Goal: Transaction & Acquisition: Purchase product/service

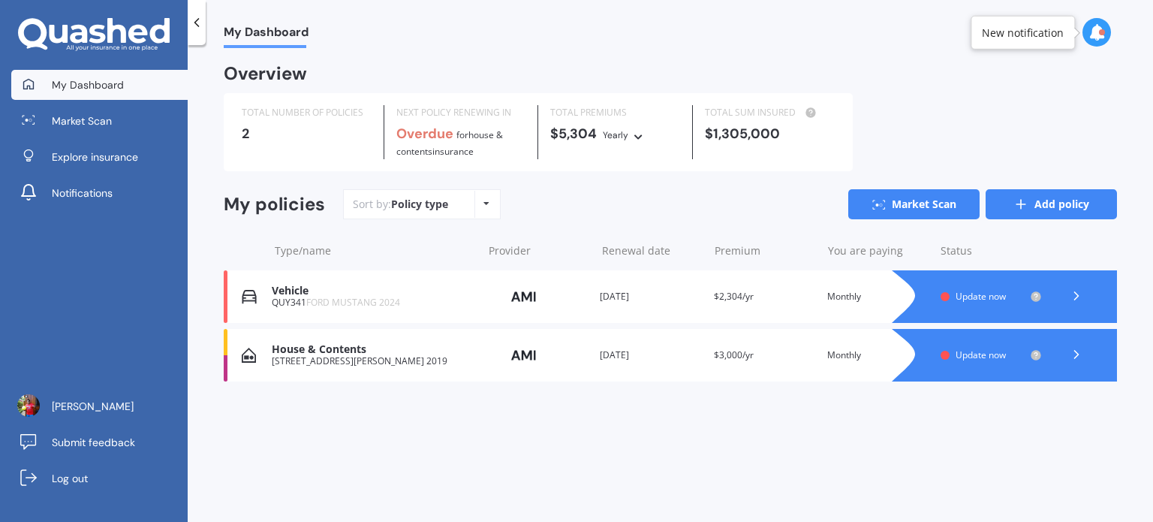
click at [1007, 197] on link "Add policy" at bounding box center [1051, 204] width 131 height 30
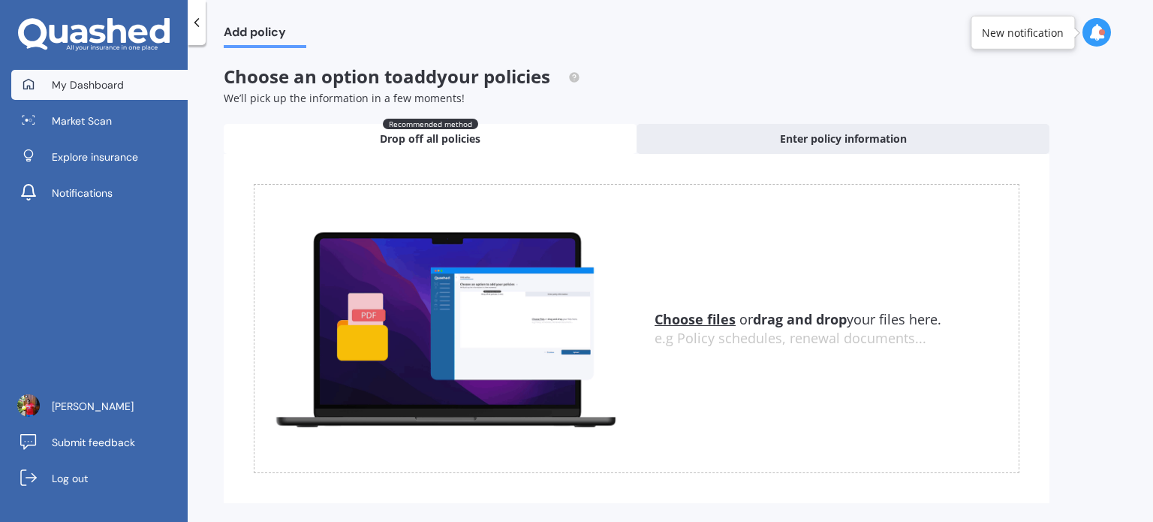
click at [94, 83] on span "My Dashboard" at bounding box center [88, 84] width 72 height 15
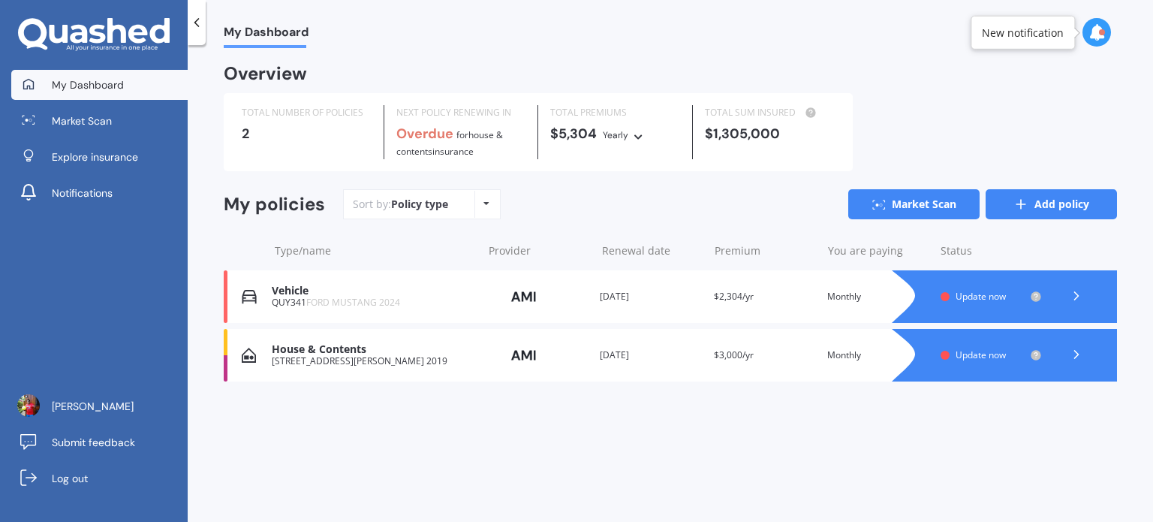
click at [1043, 196] on link "Add policy" at bounding box center [1051, 204] width 131 height 30
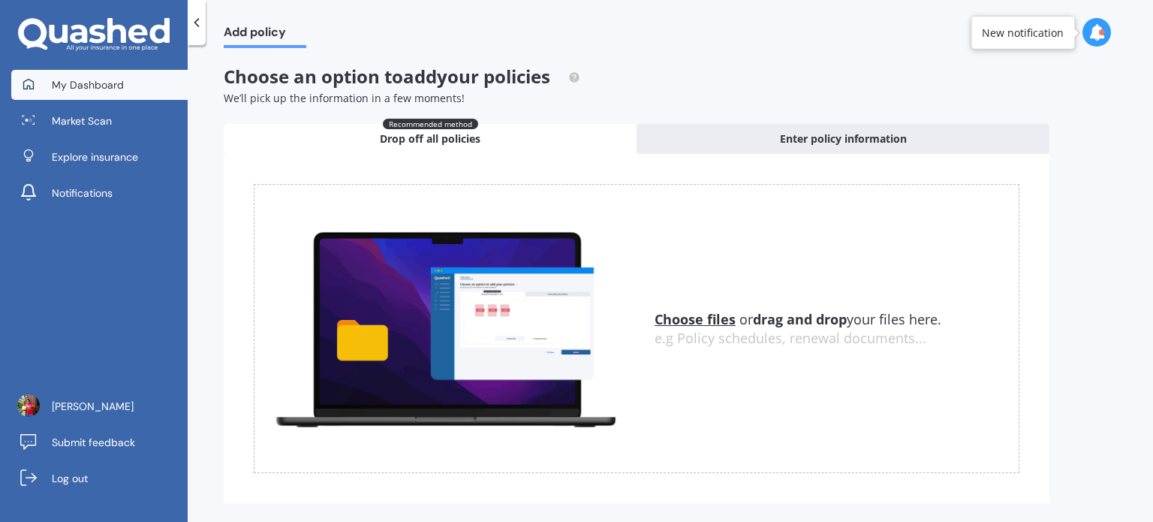
click at [117, 86] on span "My Dashboard" at bounding box center [88, 84] width 72 height 15
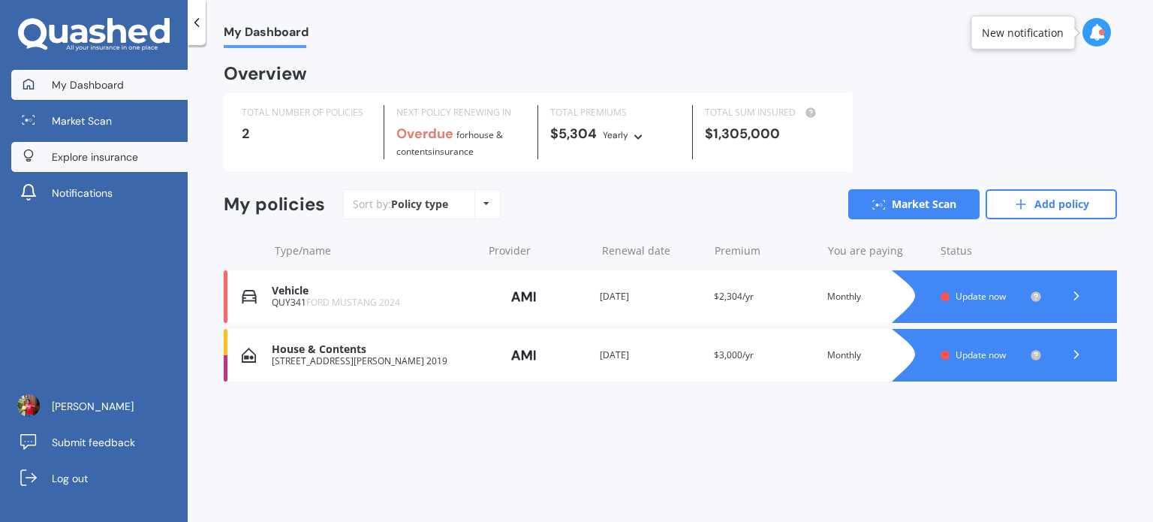
click at [123, 161] on span "Explore insurance" at bounding box center [95, 156] width 86 height 15
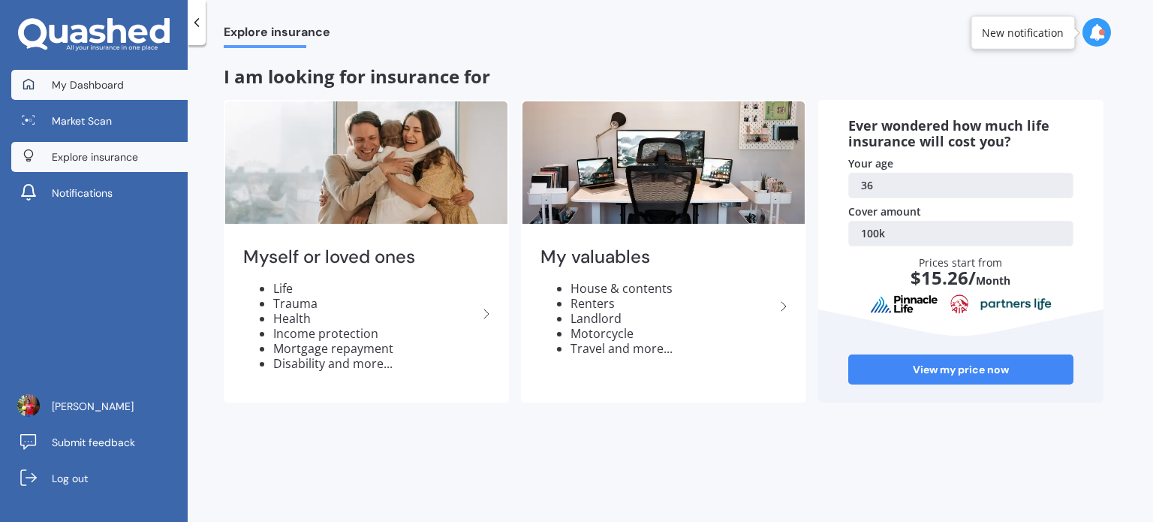
click at [84, 98] on link "My Dashboard" at bounding box center [99, 85] width 176 height 30
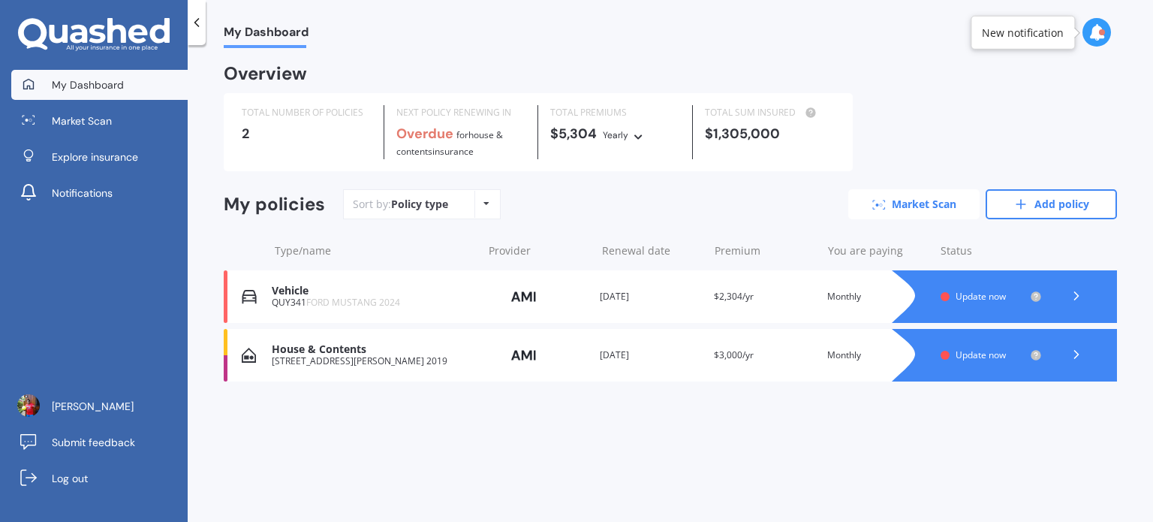
click at [929, 209] on link "Market Scan" at bounding box center [913, 204] width 131 height 30
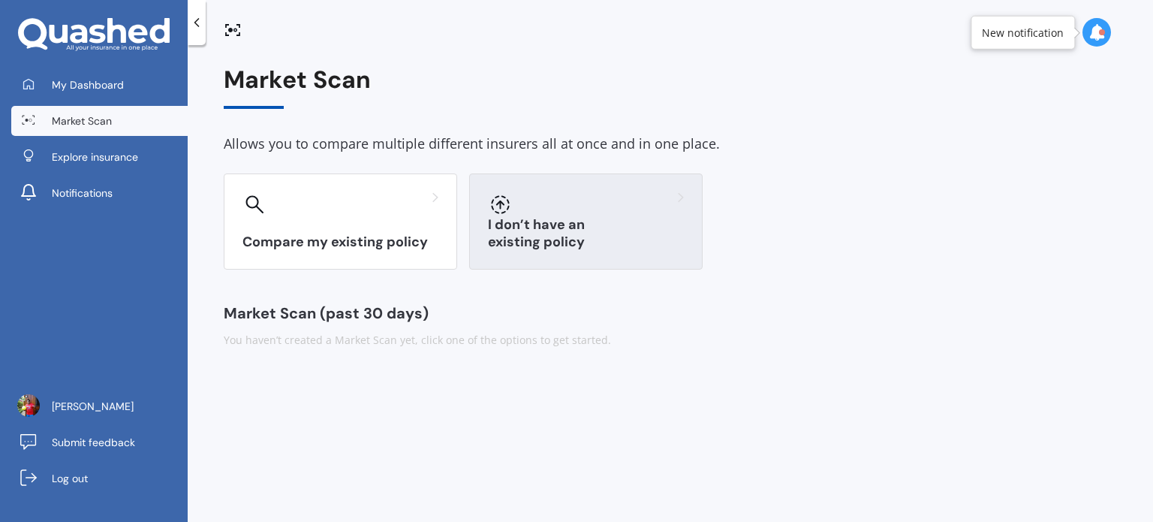
click at [521, 211] on div at bounding box center [586, 204] width 196 height 24
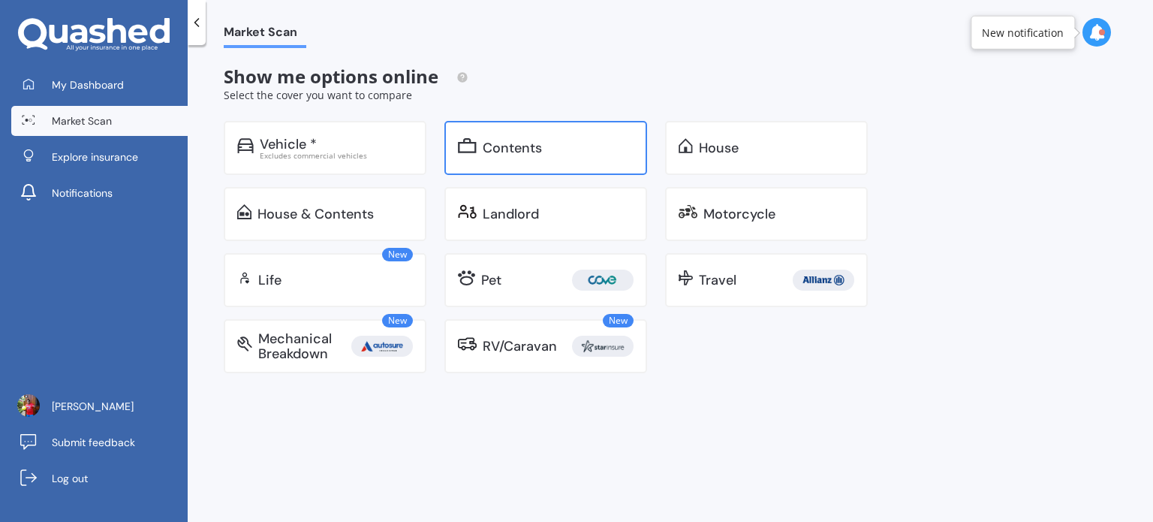
click at [509, 154] on div "Contents" at bounding box center [512, 147] width 59 height 15
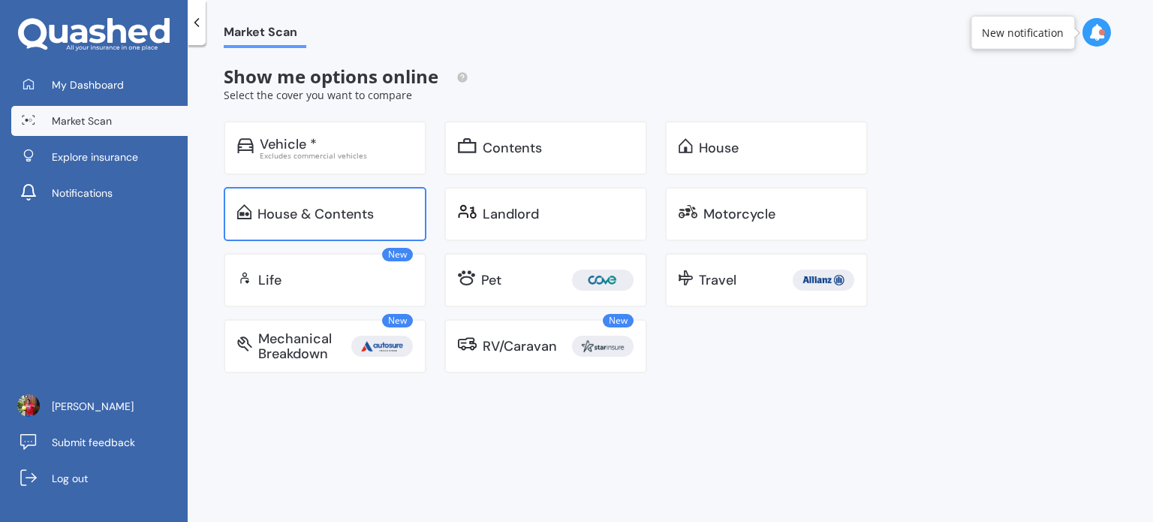
click at [335, 203] on div "House & Contents" at bounding box center [325, 214] width 203 height 54
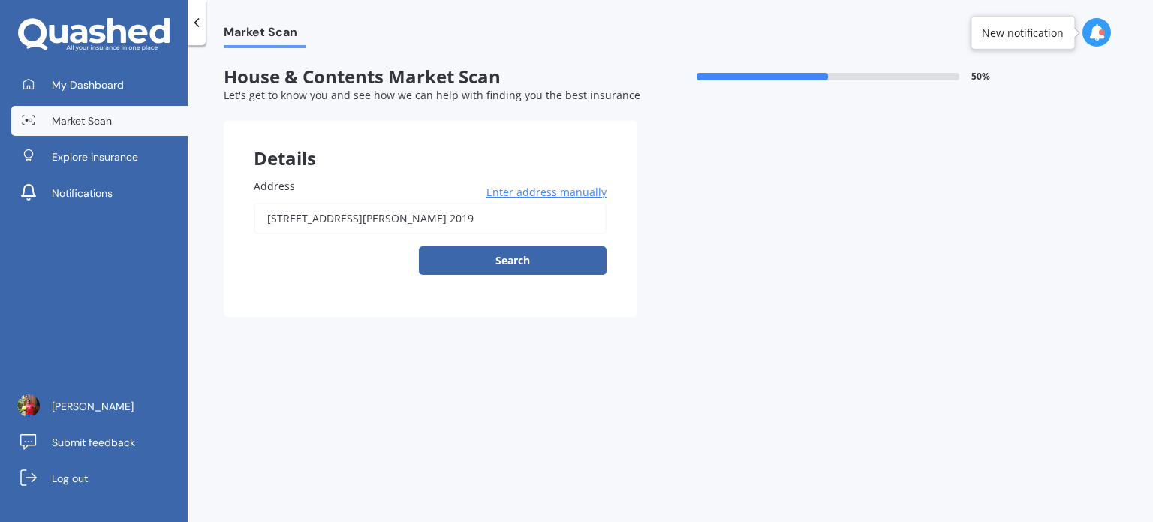
click at [506, 226] on input "8 Teoteo Place, Flat Bush, Auckland 2019" at bounding box center [430, 219] width 353 height 32
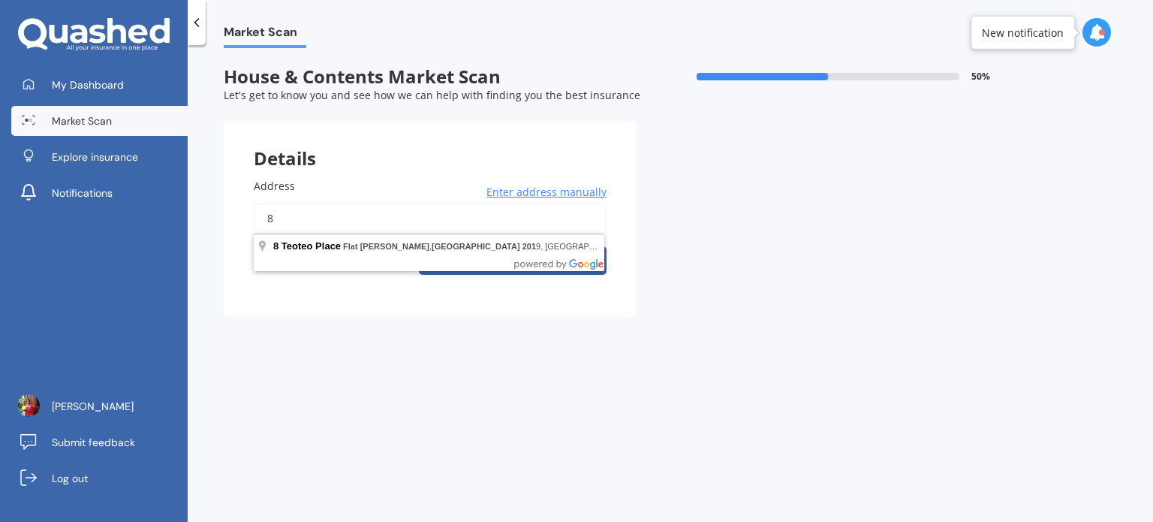
type input "8"
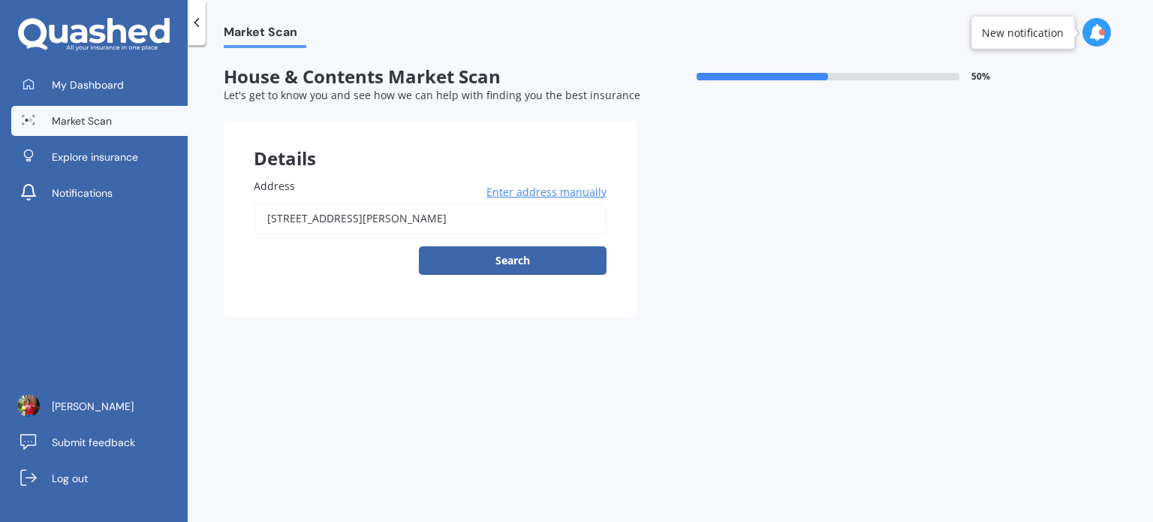
type input "1/41 Ramsey Street, Papatoetoe, Auckland 2025"
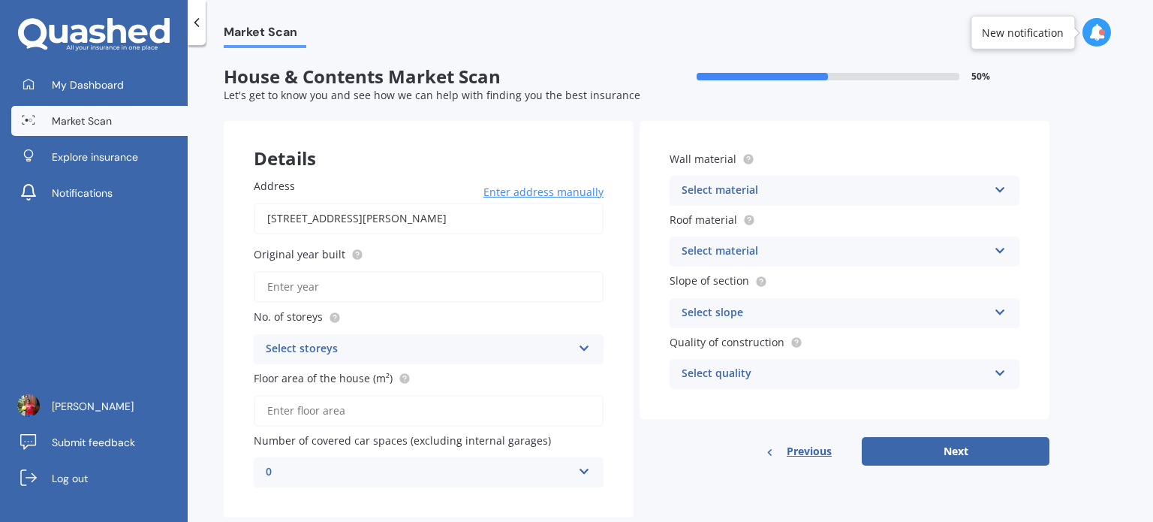
click at [363, 286] on input "Original year built" at bounding box center [429, 287] width 350 height 32
type input "2025"
click at [366, 349] on div "Select storeys" at bounding box center [419, 349] width 306 height 18
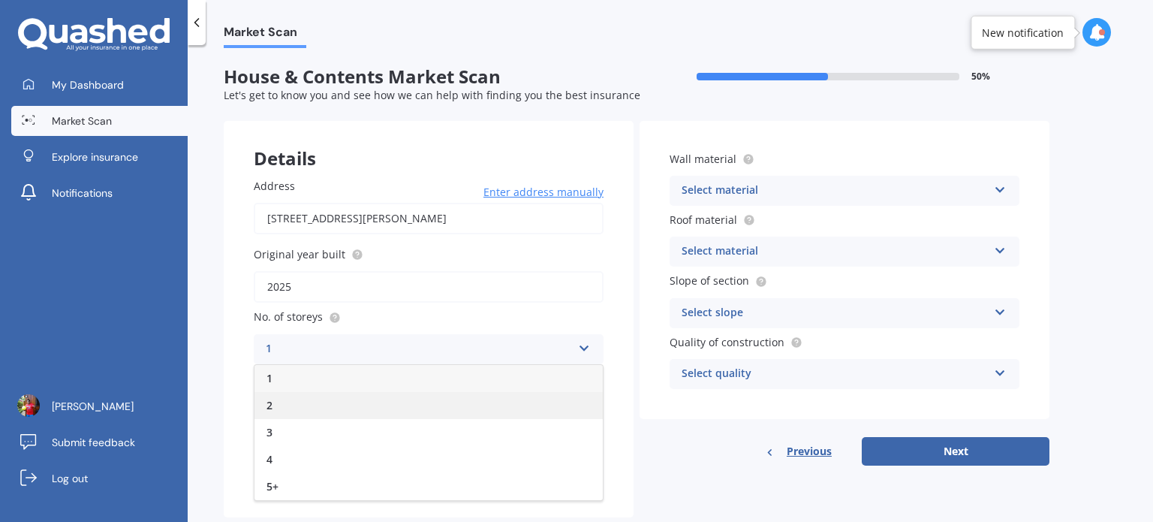
click at [360, 392] on div "2" at bounding box center [429, 405] width 348 height 27
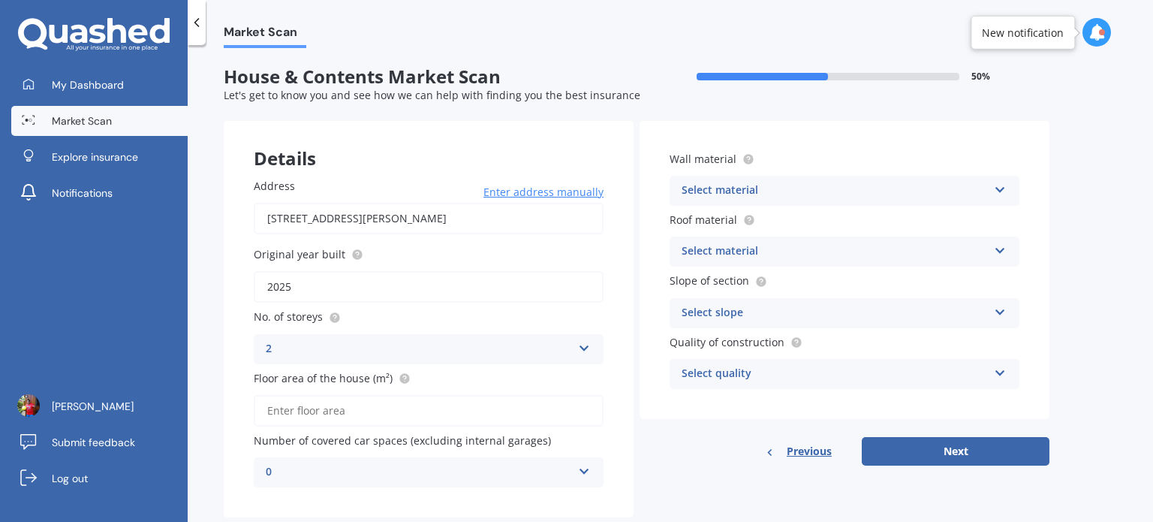
click at [370, 414] on input "Floor area of the house (m²)" at bounding box center [429, 411] width 350 height 32
type input "80"
click at [382, 475] on div "0" at bounding box center [419, 472] width 306 height 18
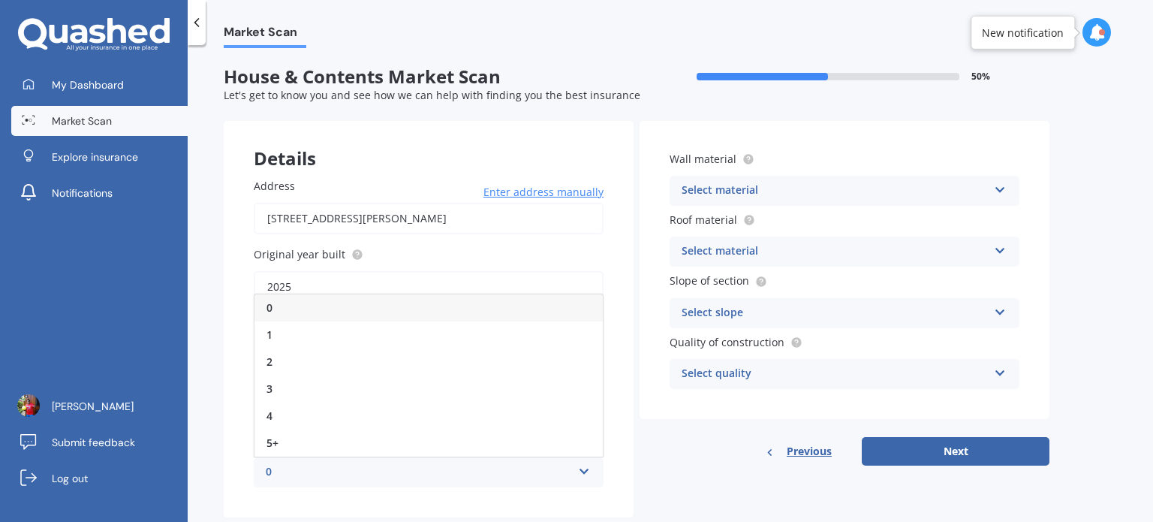
click at [327, 295] on div "0" at bounding box center [429, 307] width 348 height 27
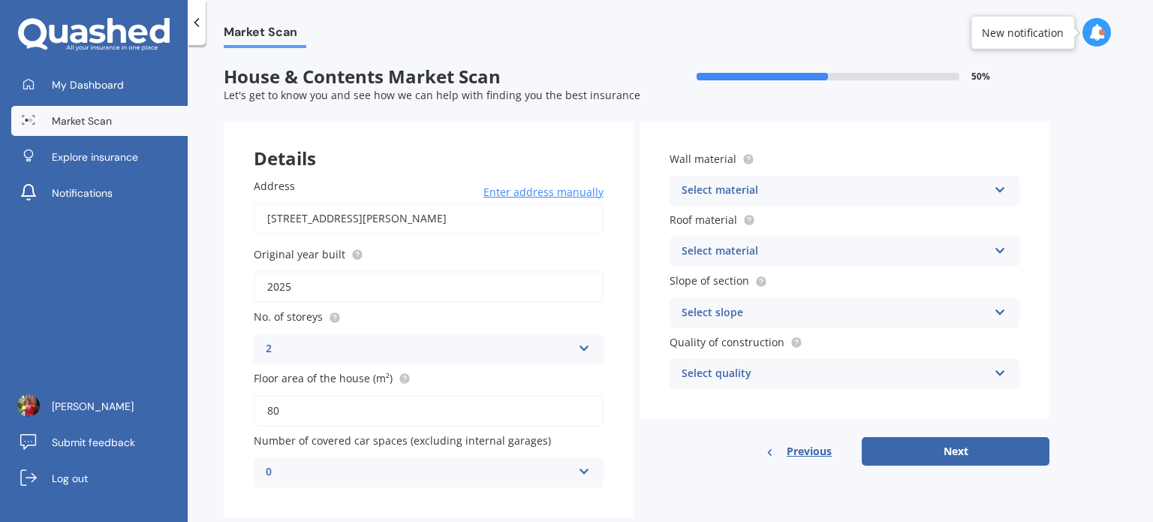
click at [911, 199] on div "Select material" at bounding box center [835, 191] width 306 height 18
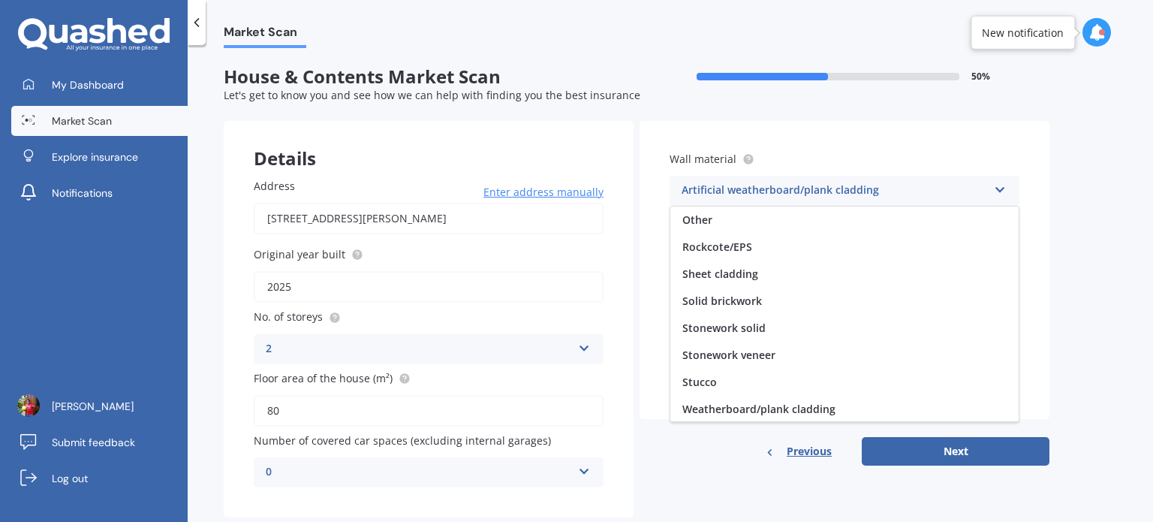
scroll to position [136, 0]
click at [865, 401] on div "Weatherboard/plank cladding" at bounding box center [844, 408] width 348 height 27
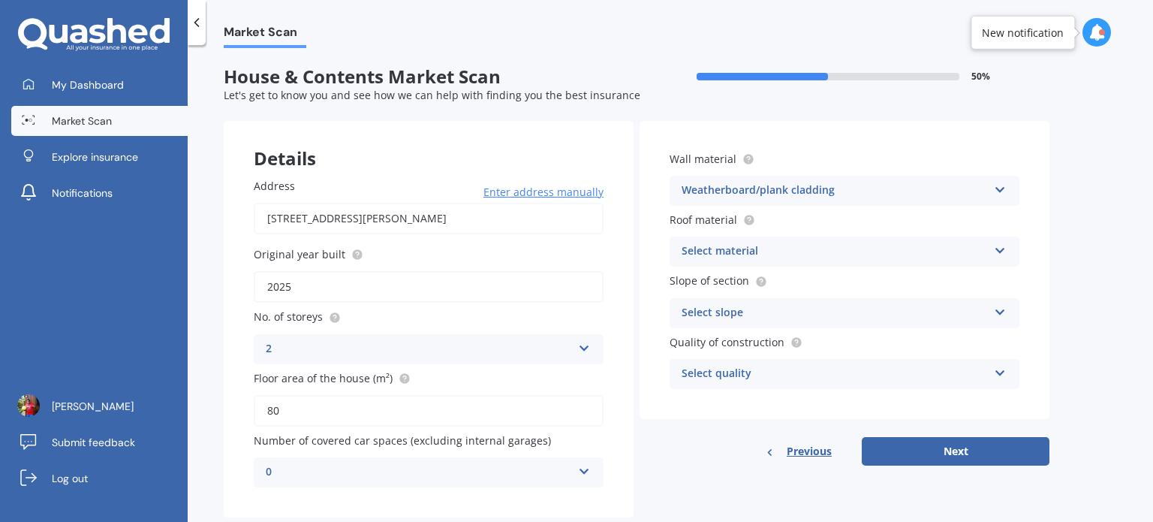
click at [800, 240] on div "Select material Flat fibre cement Flat membrane Flat metal covering Pitched con…" at bounding box center [845, 252] width 350 height 30
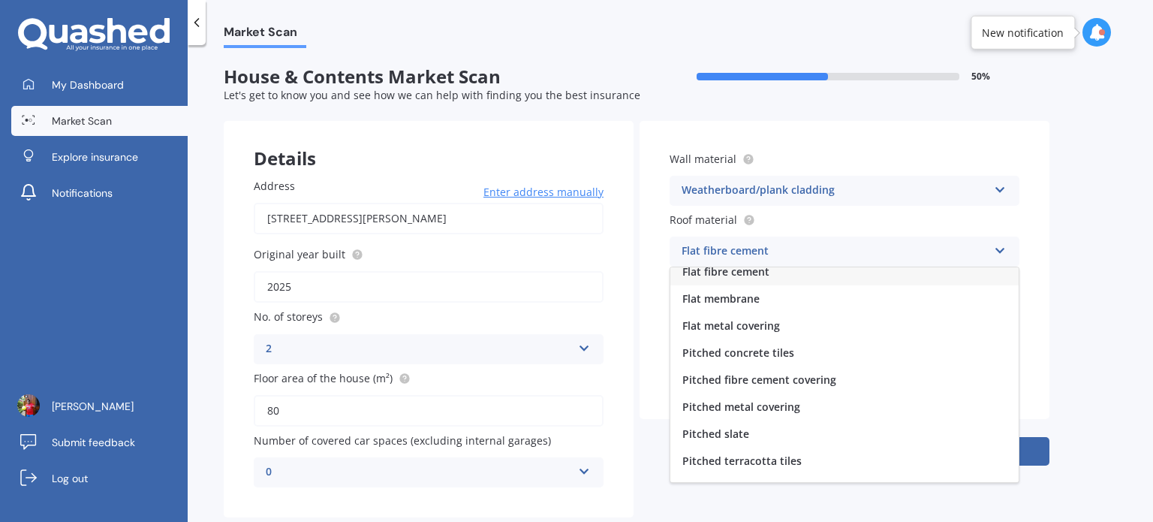
scroll to position [0, 0]
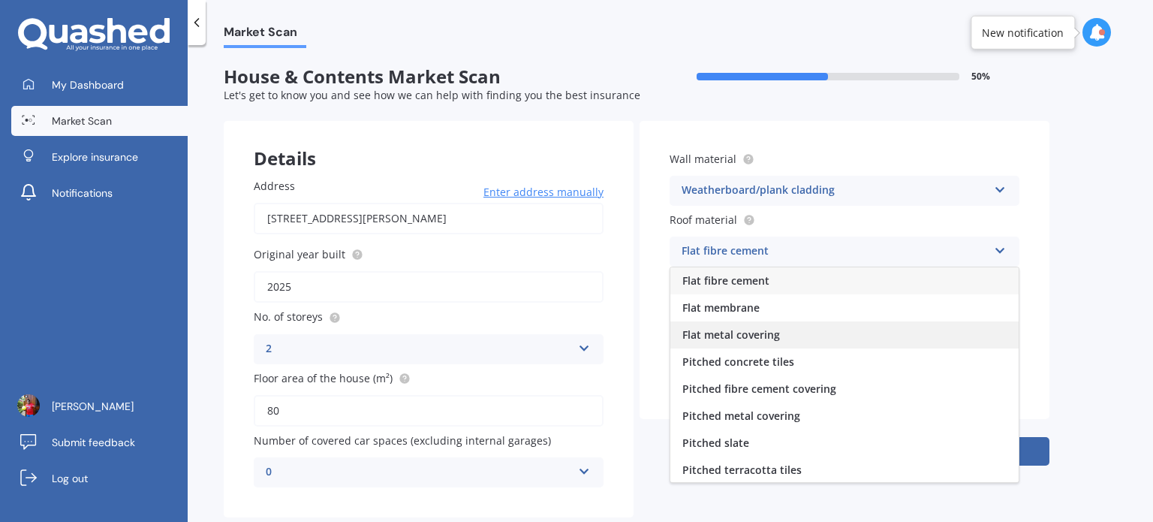
click at [797, 335] on div "Flat metal covering" at bounding box center [844, 334] width 348 height 27
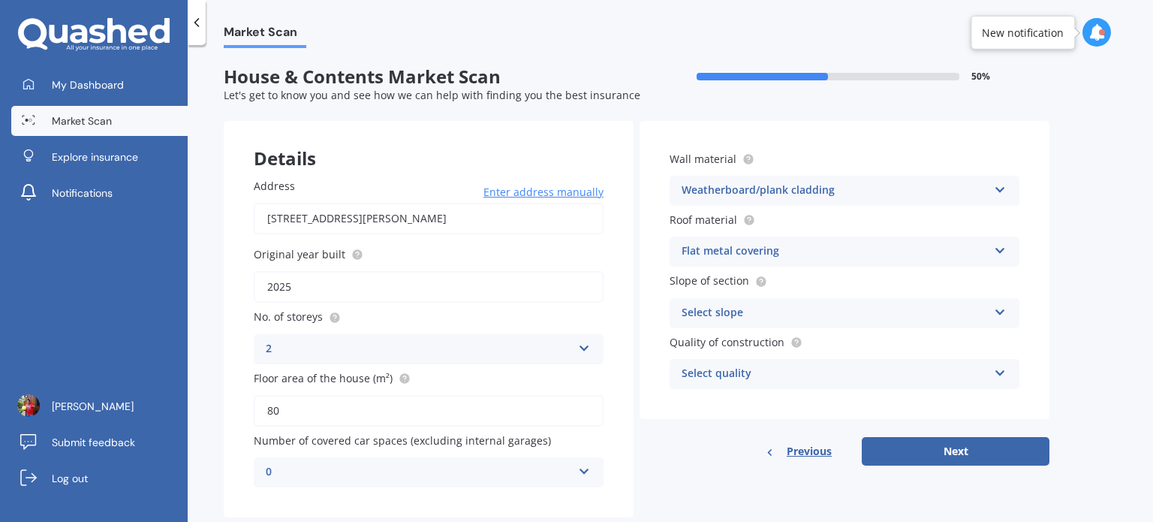
click at [845, 304] on div "Select slope" at bounding box center [835, 313] width 306 height 18
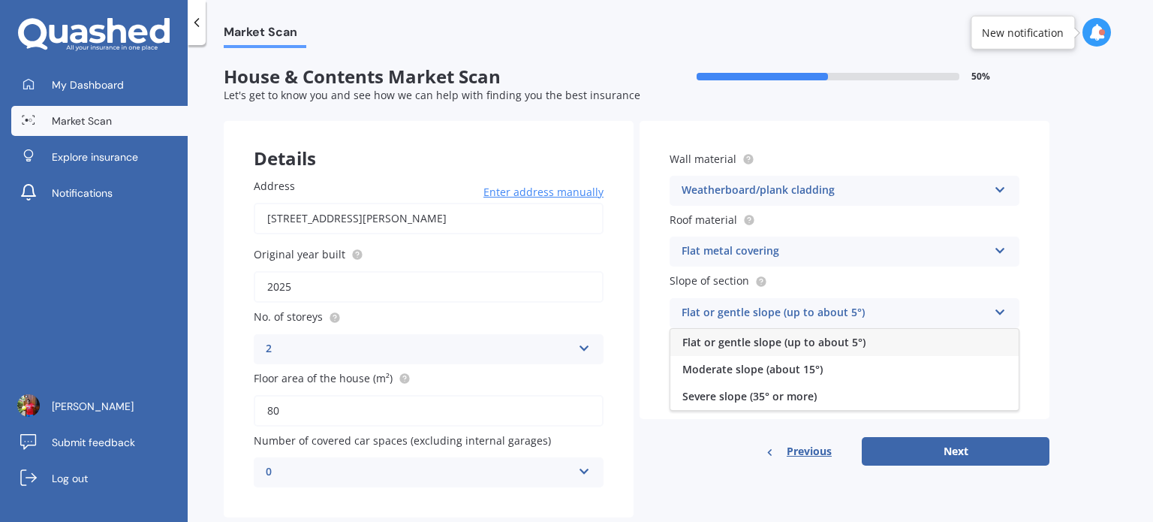
click at [837, 350] on div "Flat or gentle slope (up to about 5°)" at bounding box center [844, 342] width 348 height 27
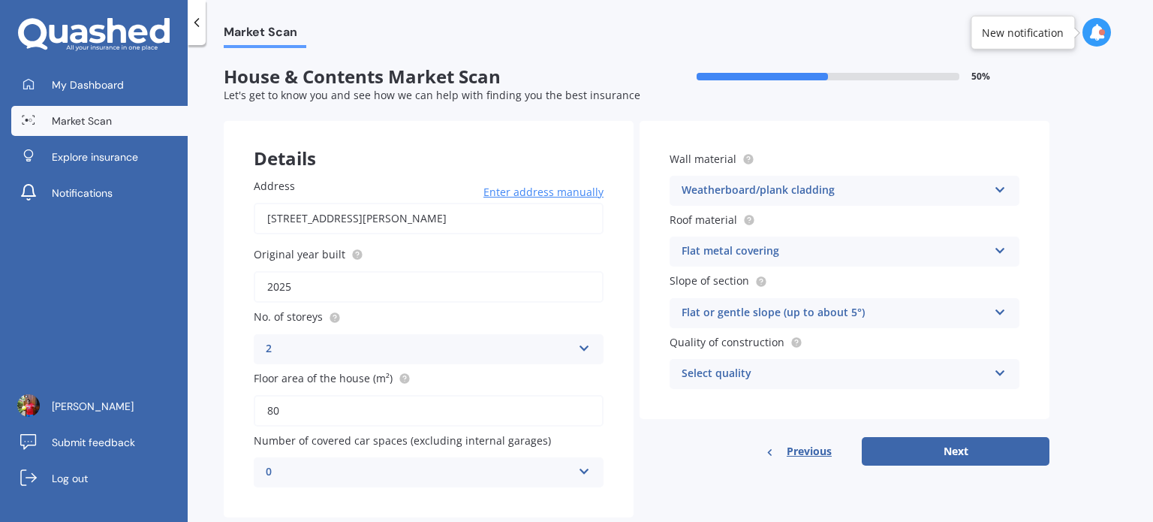
click at [838, 370] on div "Select quality" at bounding box center [835, 374] width 306 height 18
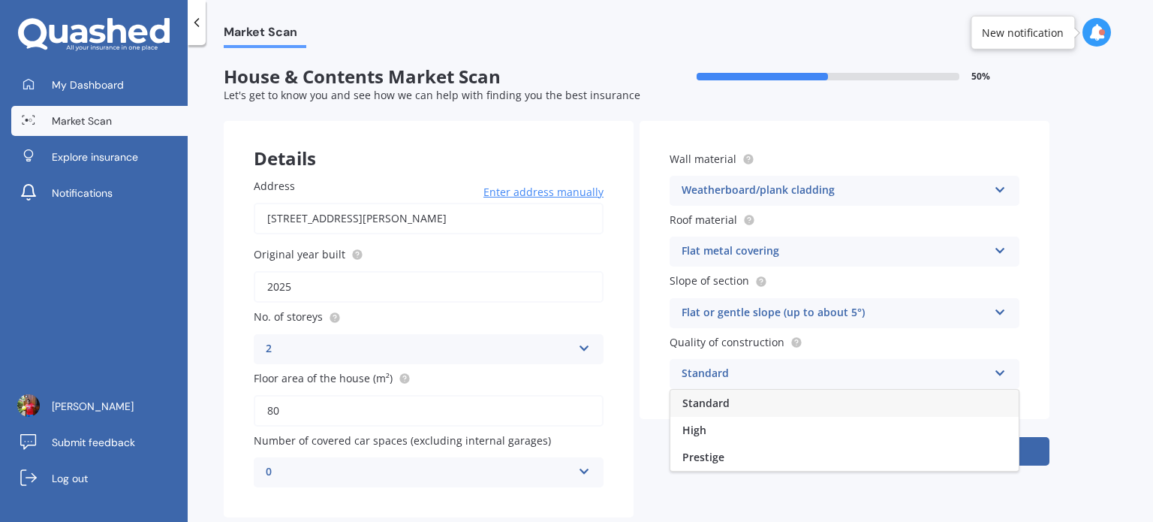
click at [804, 400] on div "Standard" at bounding box center [844, 403] width 348 height 27
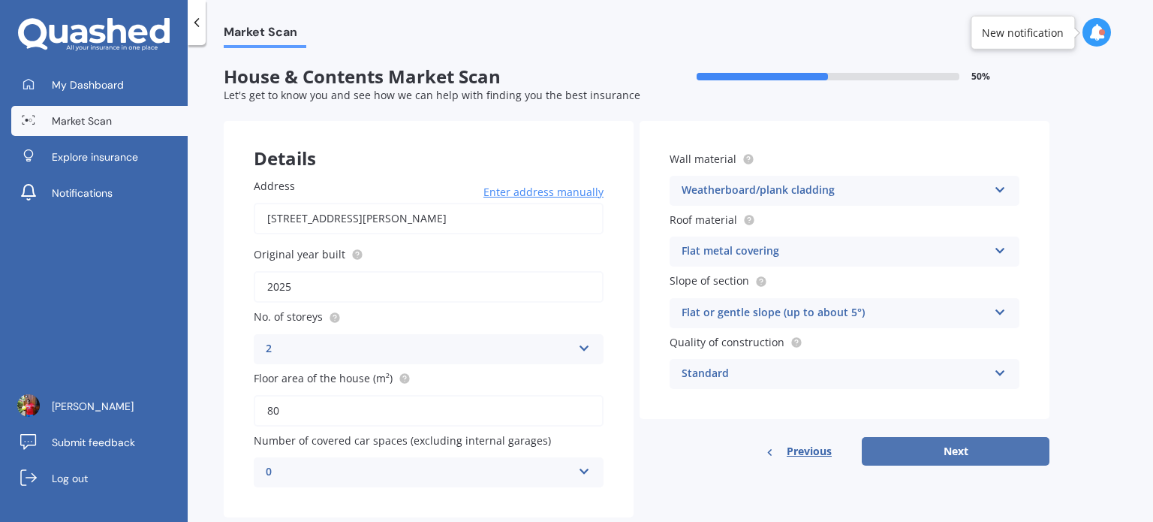
click at [901, 450] on button "Next" at bounding box center [956, 451] width 188 height 29
select select "14"
select select "02"
select select "1989"
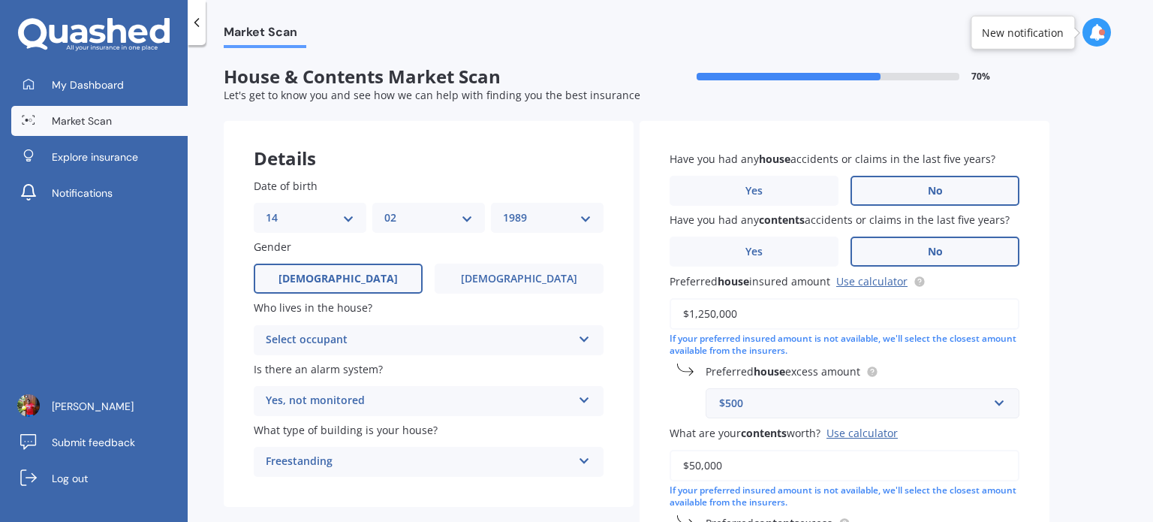
click at [327, 209] on select "DD 01 02 03 04 05 06 07 08 09 10 11 12 13 14 15 16 17 18 19 20 21 22 23 24 25 2…" at bounding box center [310, 217] width 89 height 17
click at [266, 209] on select "DD 01 02 03 04 05 06 07 08 09 10 11 12 13 14 15 16 17 18 19 20 21 22 23 24 25 2…" at bounding box center [310, 217] width 89 height 17
click at [303, 207] on div "DD 01 02 03 04 05 06 07 08 09 10 11 12 13 14 15 16 17 18 19 20 21 22 23 24 25 2…" at bounding box center [310, 218] width 113 height 30
click at [320, 215] on select "DD 01 02 03 04 05 06 07 08 09 10 11 12 13 14 15 16 17 18 19 20 21 22 23 24 25 2…" at bounding box center [310, 217] width 89 height 17
select select "17"
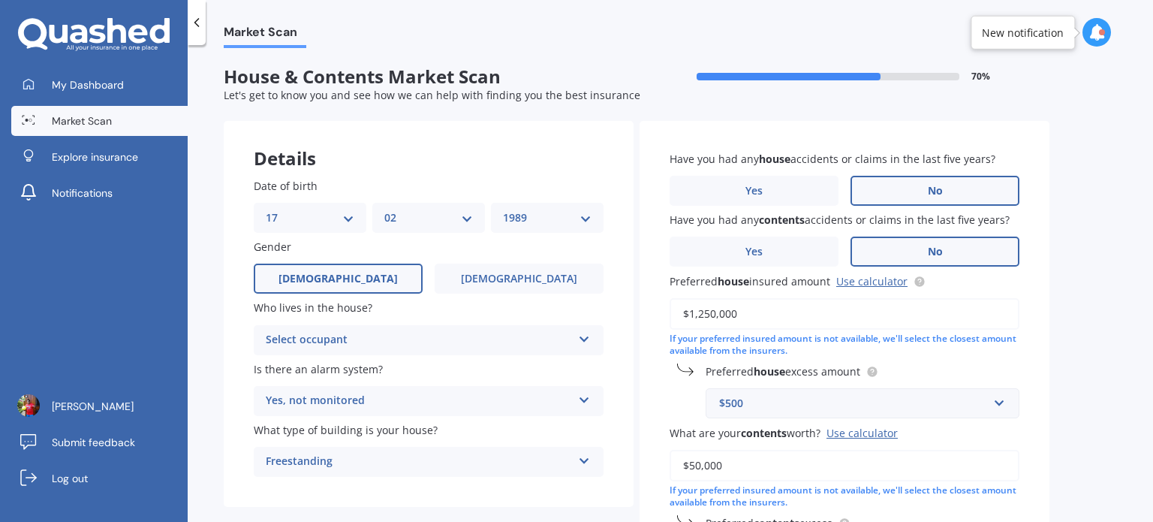
click at [266, 209] on select "DD 01 02 03 04 05 06 07 08 09 10 11 12 13 14 15 16 17 18 19 20 21 22 23 24 25 2…" at bounding box center [310, 217] width 89 height 17
click at [409, 208] on div "MM 01 02 03 04 05 06 07 08 09 10 11 12" at bounding box center [428, 218] width 113 height 30
click at [414, 212] on select "MM 01 02 03 04 05 06 07 08 09 10 11 12" at bounding box center [428, 217] width 89 height 17
select select "11"
click at [384, 209] on select "MM 01 02 03 04 05 06 07 08 09 10 11 12" at bounding box center [428, 217] width 89 height 17
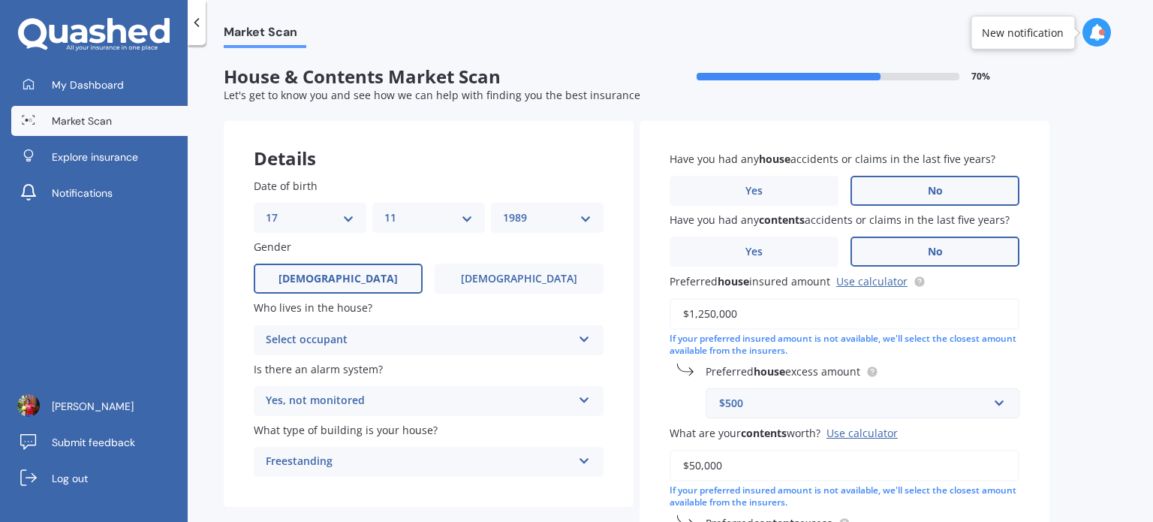
click at [541, 216] on select "YYYY 2009 2008 2007 2006 2005 2004 2003 2002 2001 2000 1999 1998 1997 1996 1995…" at bounding box center [547, 217] width 89 height 17
select select "1981"
click at [503, 209] on select "YYYY 2009 2008 2007 2006 2005 2004 2003 2002 2001 2000 1999 1998 1997 1996 1995…" at bounding box center [547, 217] width 89 height 17
click at [439, 340] on div "Select occupant" at bounding box center [419, 340] width 306 height 18
click at [433, 374] on div "Owner" at bounding box center [429, 369] width 348 height 27
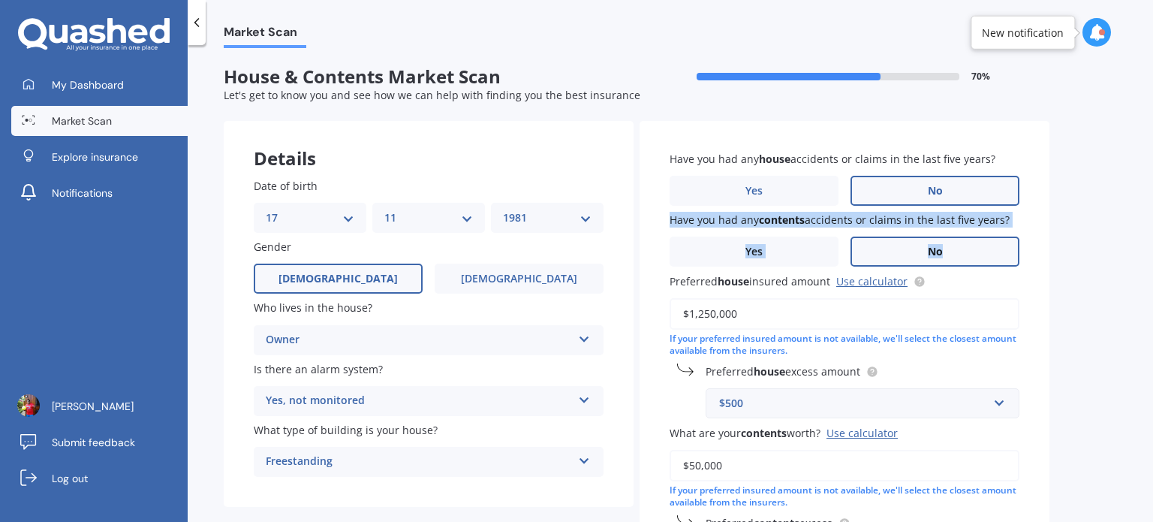
drag, startPoint x: 1153, startPoint y: 179, endPoint x: 1153, endPoint y: 222, distance: 42.8
click at [1153, 222] on div "Market Scan House & Contents Market Scan 70 % Let's get to know you and see how…" at bounding box center [671, 286] width 966 height 477
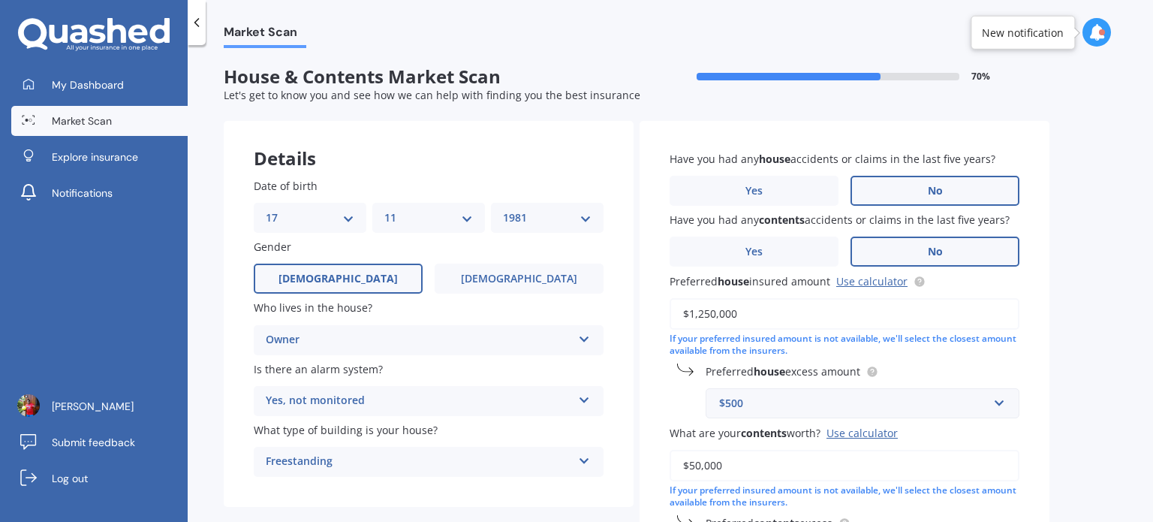
click at [439, 405] on div "Yes, not monitored" at bounding box center [419, 401] width 306 height 18
click at [408, 455] on div "Yes, not monitored" at bounding box center [429, 457] width 348 height 27
click at [463, 462] on div "Freestanding" at bounding box center [419, 462] width 306 height 18
click at [444, 411] on div "Multi-unit (in a block of 6 or less)" at bounding box center [429, 405] width 348 height 27
click at [315, 464] on div "Multi-unit (in a block of 6 or less)" at bounding box center [419, 462] width 306 height 18
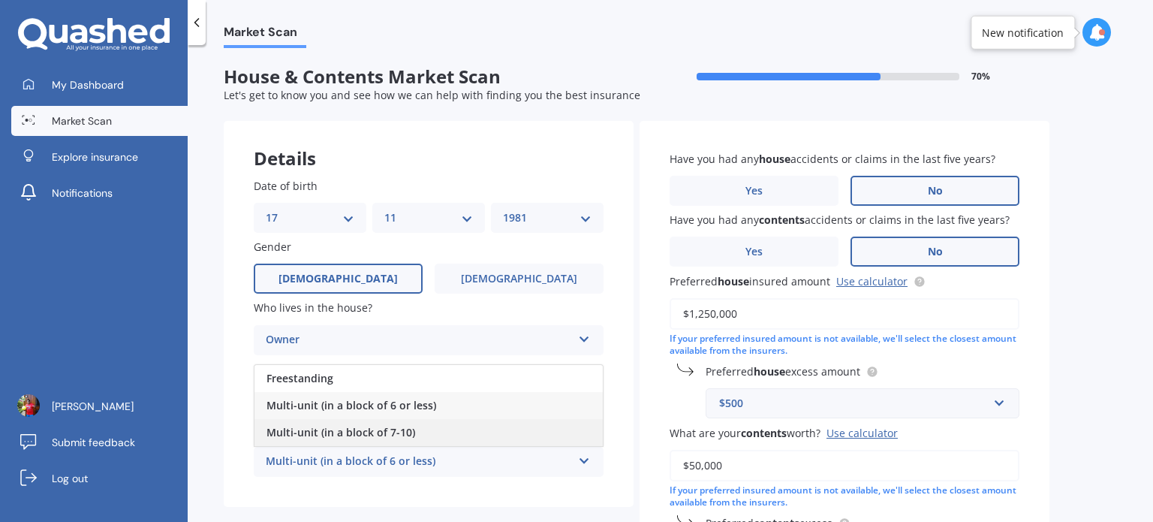
click at [363, 433] on span "Multi-unit (in a block of 7-10)" at bounding box center [341, 432] width 149 height 14
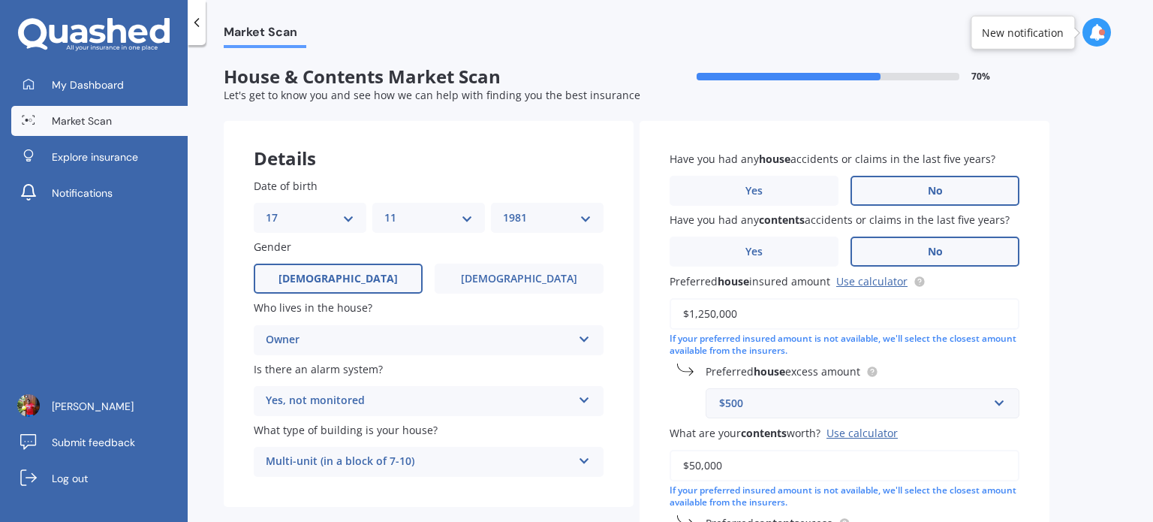
click at [806, 320] on input "$1,250,000" at bounding box center [845, 314] width 350 height 32
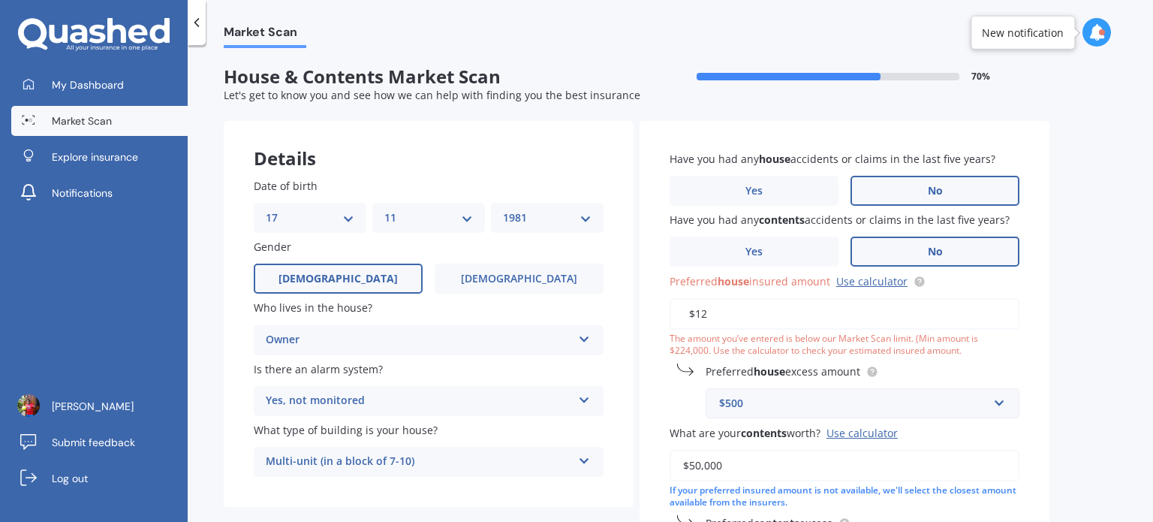
type input "$1"
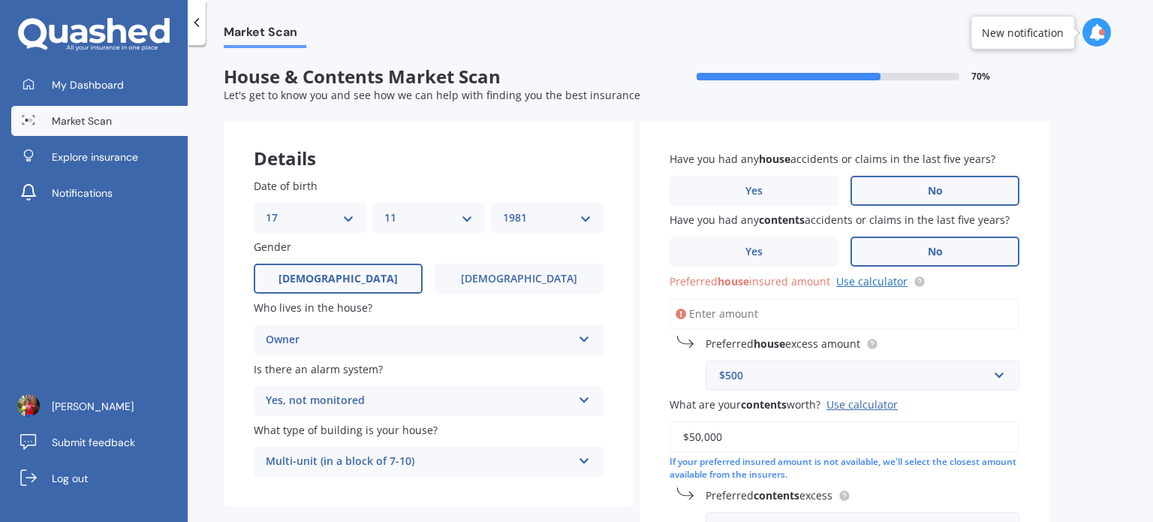
click at [866, 282] on link "Use calculator" at bounding box center [871, 281] width 71 height 14
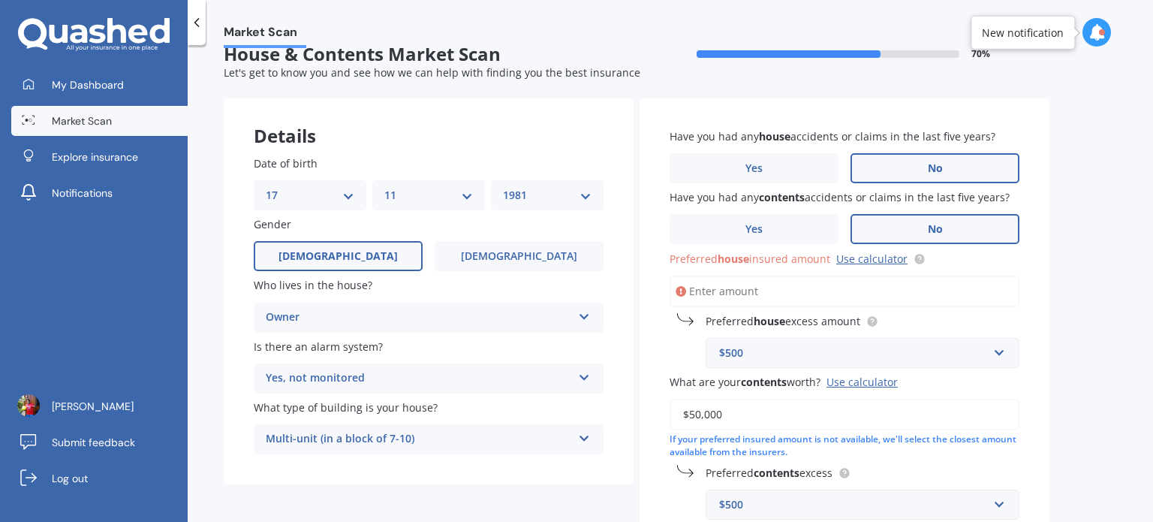
scroll to position [29, 0]
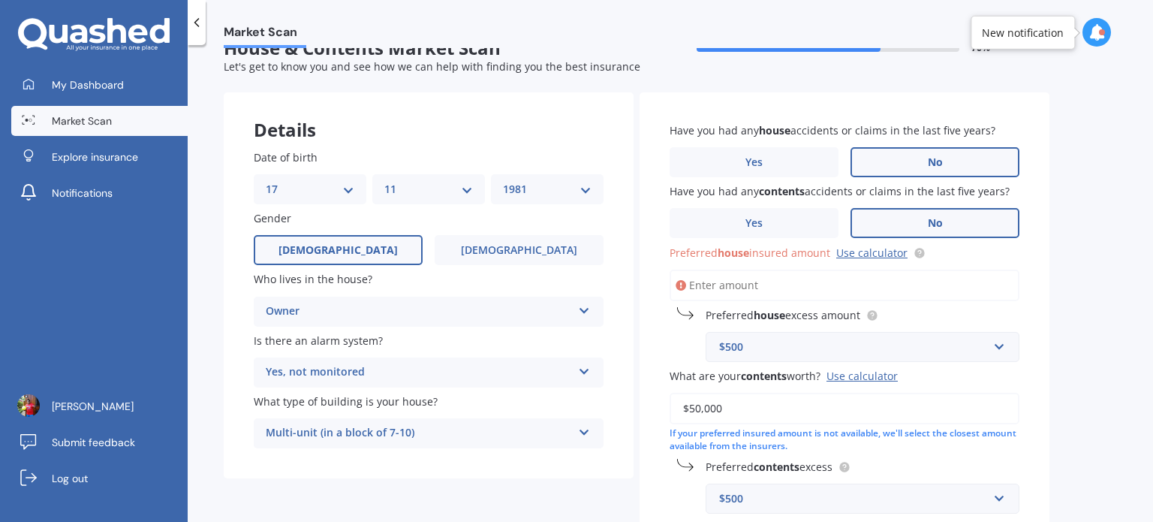
click at [804, 288] on input "Preferred house insured amount Use calculator" at bounding box center [845, 286] width 350 height 32
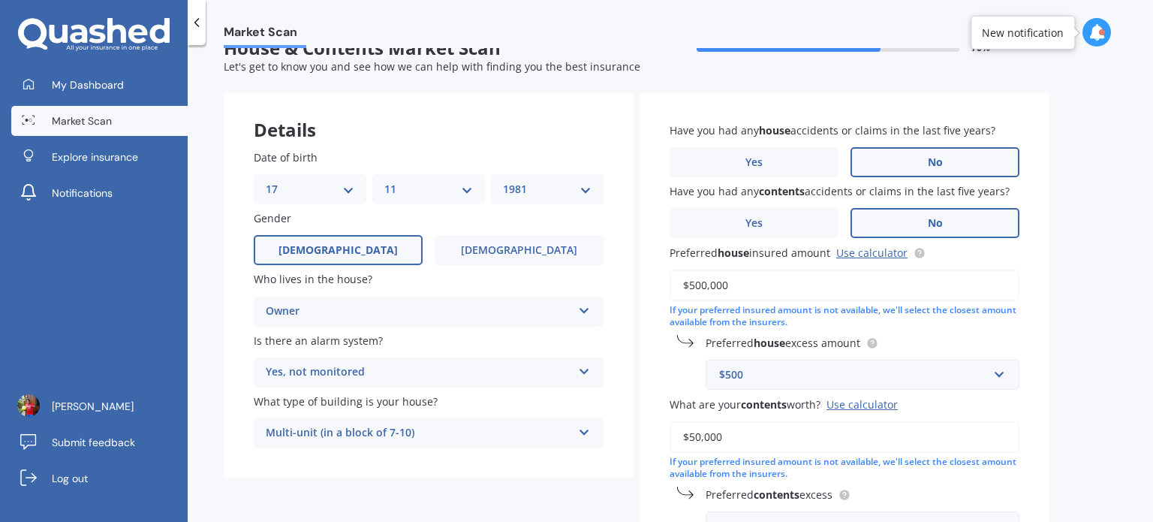
type input "$500,000"
click at [857, 378] on div "$500" at bounding box center [853, 374] width 269 height 17
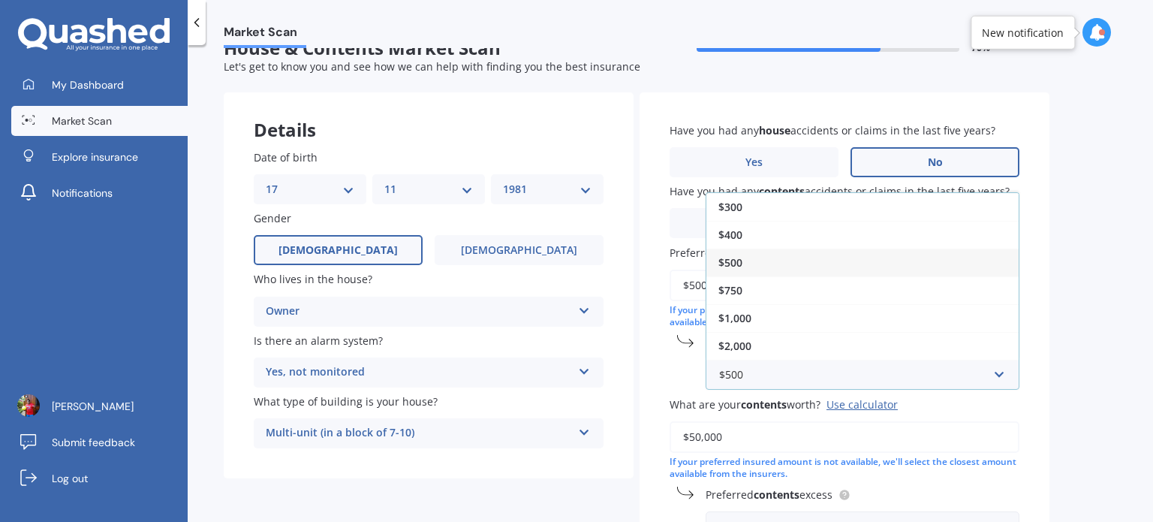
click at [991, 249] on div "$500" at bounding box center [863, 263] width 312 height 28
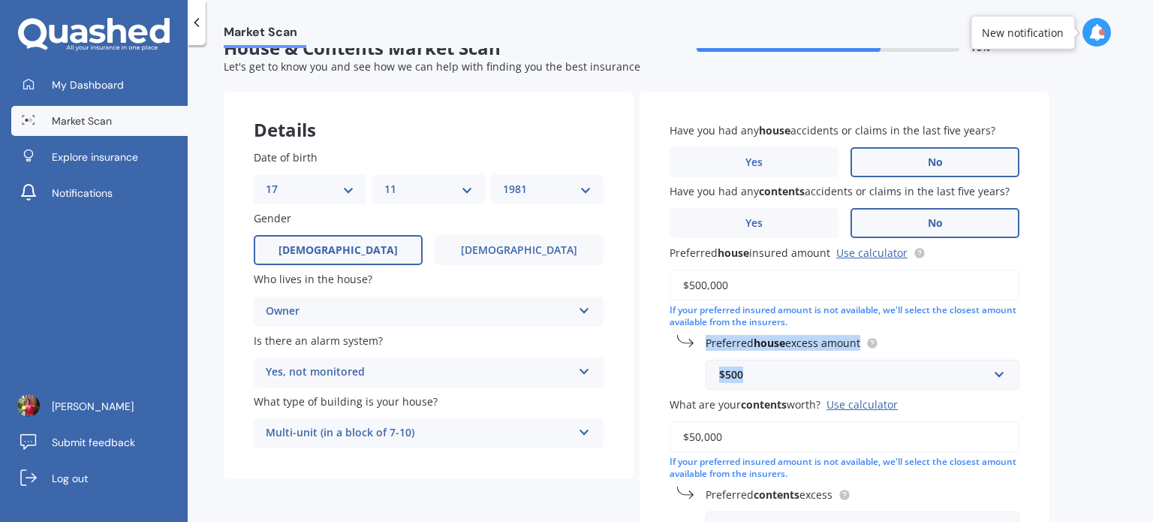
drag, startPoint x: 1095, startPoint y: 384, endPoint x: 1151, endPoint y: 327, distance: 80.2
click at [1151, 327] on div "Market Scan House & Contents Market Scan 70 % Let's get to know you and see how…" at bounding box center [671, 286] width 966 height 477
click at [769, 441] on input "$50,000" at bounding box center [845, 437] width 350 height 32
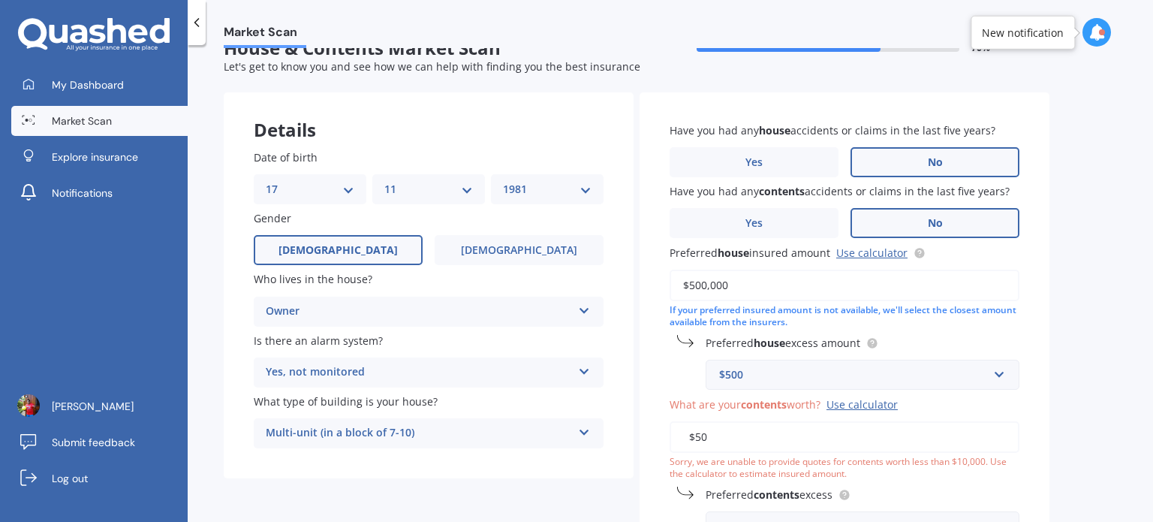
type input "$5"
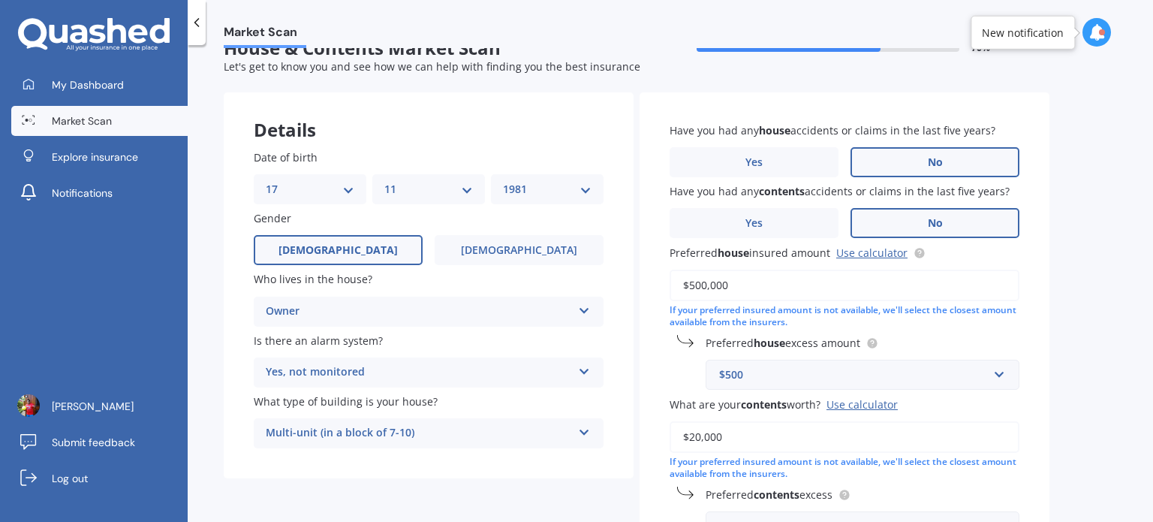
type input "$20,000"
click at [1083, 303] on div "Market Scan House & Contents Market Scan 70 % Let's get to know you and see how…" at bounding box center [671, 286] width 966 height 477
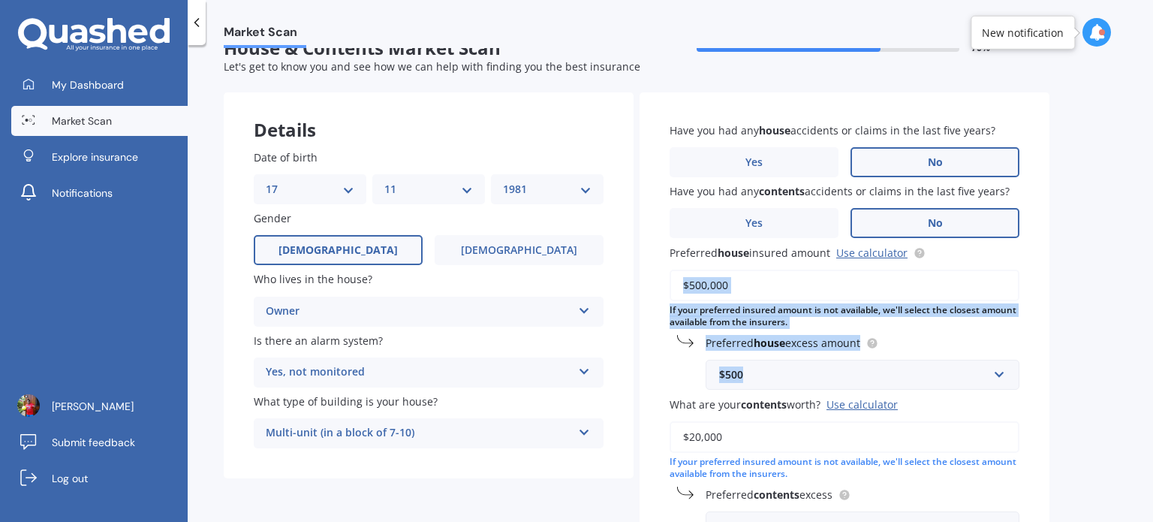
drag, startPoint x: 1153, startPoint y: 291, endPoint x: 1153, endPoint y: 377, distance: 86.3
click at [1153, 377] on div "Market Scan House & Contents Market Scan 70 % Let's get to know you and see how…" at bounding box center [671, 286] width 966 height 477
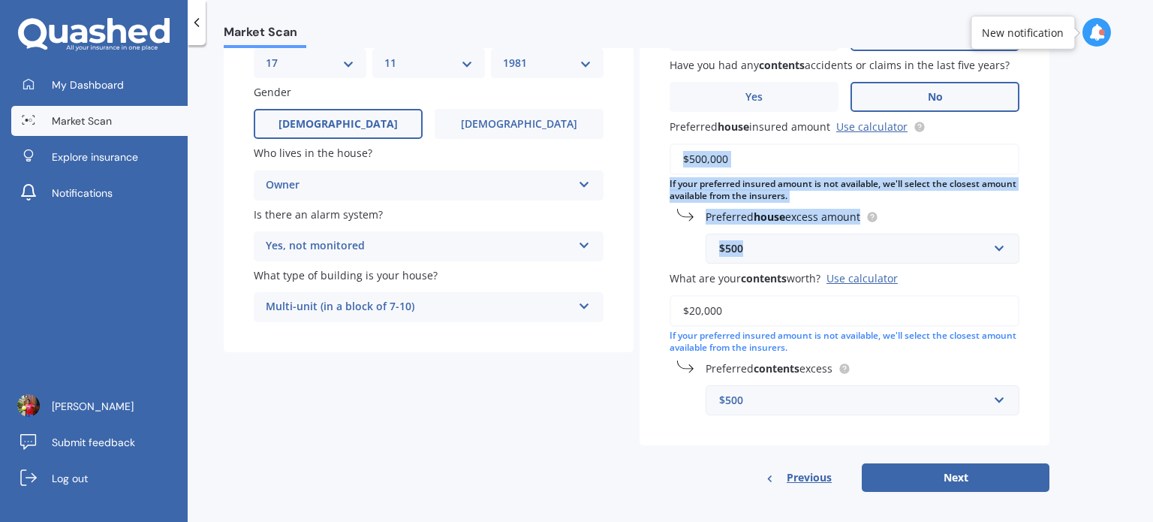
scroll to position [163, 0]
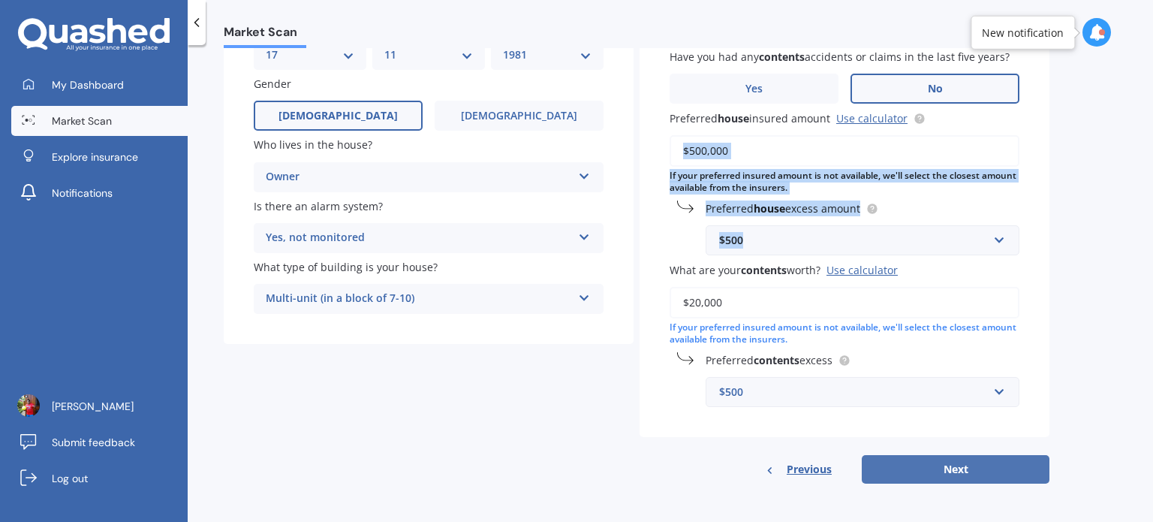
click at [1036, 481] on button "Next" at bounding box center [956, 469] width 188 height 29
select select "17"
select select "11"
select select "1981"
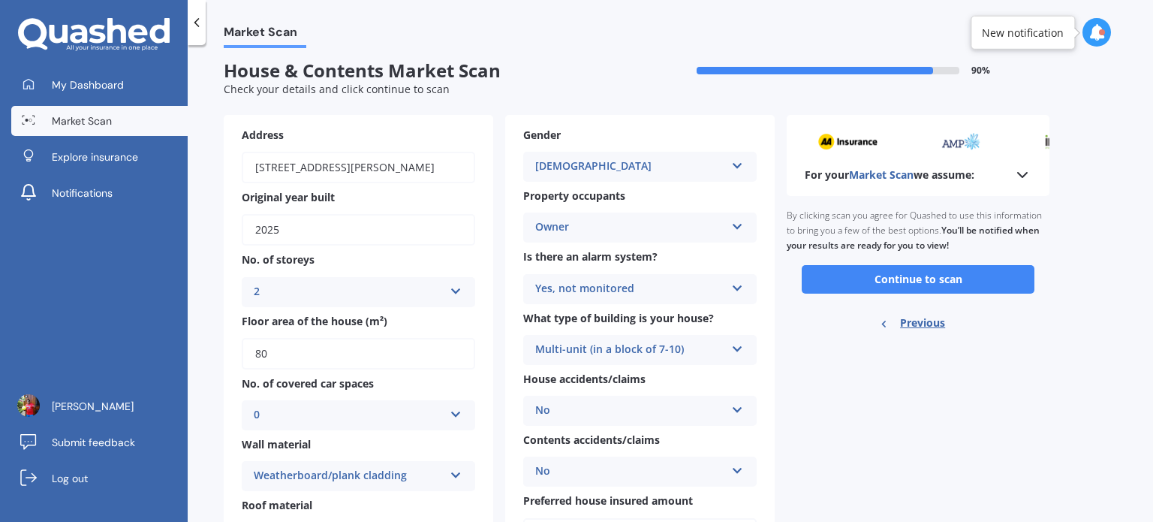
scroll to position [0, 0]
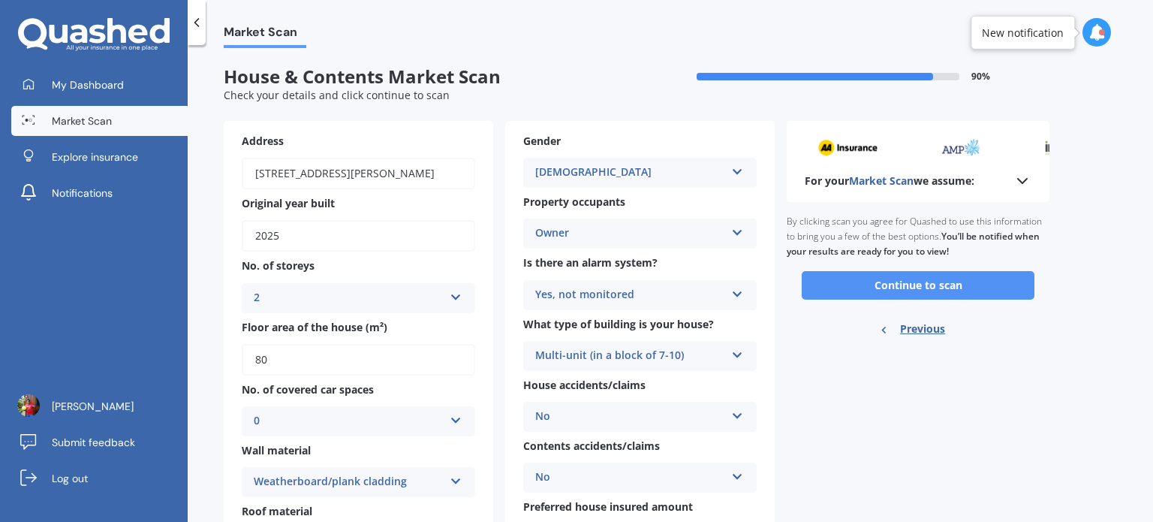
click at [944, 291] on button "Continue to scan" at bounding box center [918, 285] width 233 height 29
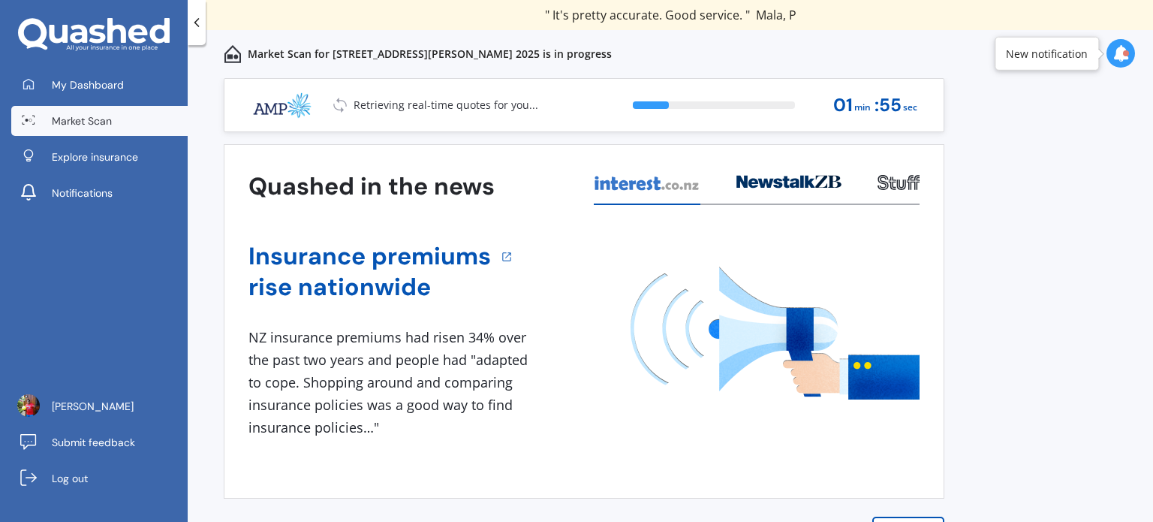
click at [1039, 318] on div "Previous 80,000+ Kiwi consumers have signed up to shop and save their insurance…" at bounding box center [671, 316] width 966 height 477
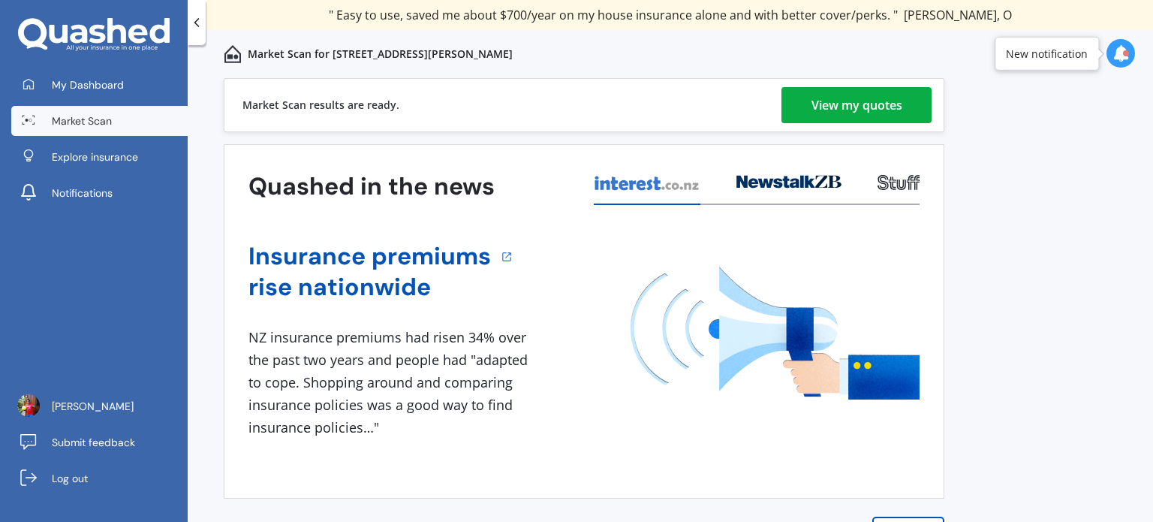
click at [860, 107] on div "View my quotes" at bounding box center [857, 105] width 91 height 36
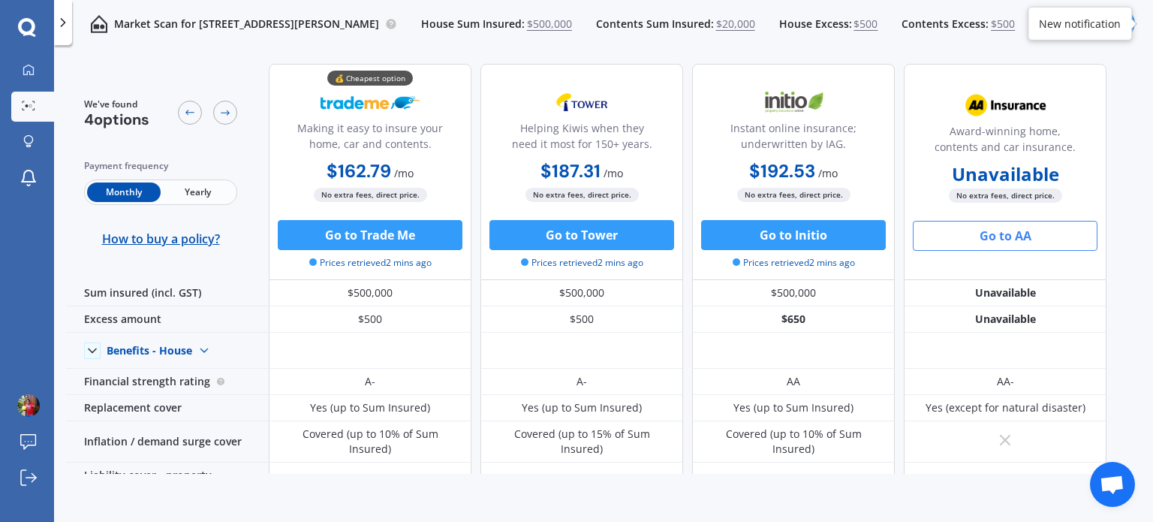
click at [997, 240] on button "Go to AA" at bounding box center [1005, 236] width 185 height 30
